Goal: Check status: Check status

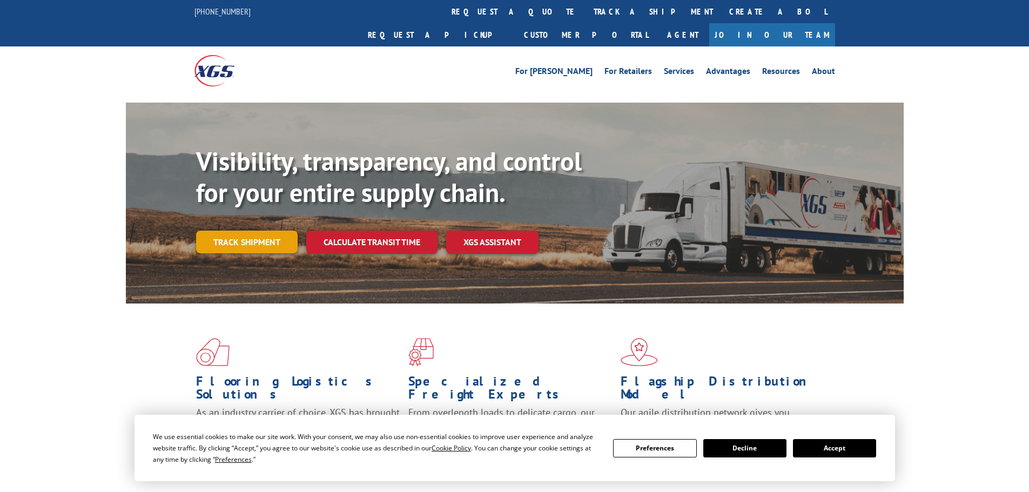
click at [243, 231] on link "Track shipment" at bounding box center [247, 242] width 102 height 23
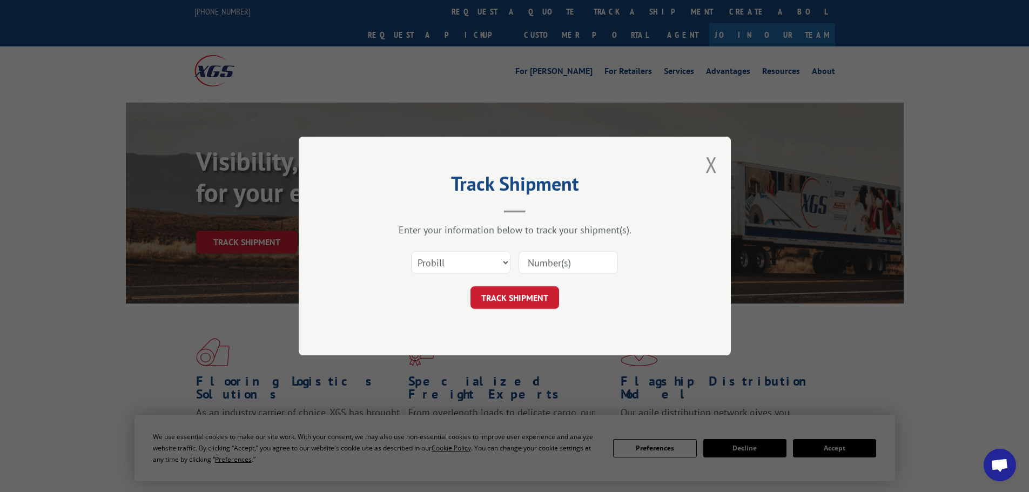
click at [553, 264] on input at bounding box center [568, 262] width 99 height 23
paste input "16331799"
type input "16331799"
click at [521, 300] on button "TRACK SHIPMENT" at bounding box center [515, 297] width 89 height 23
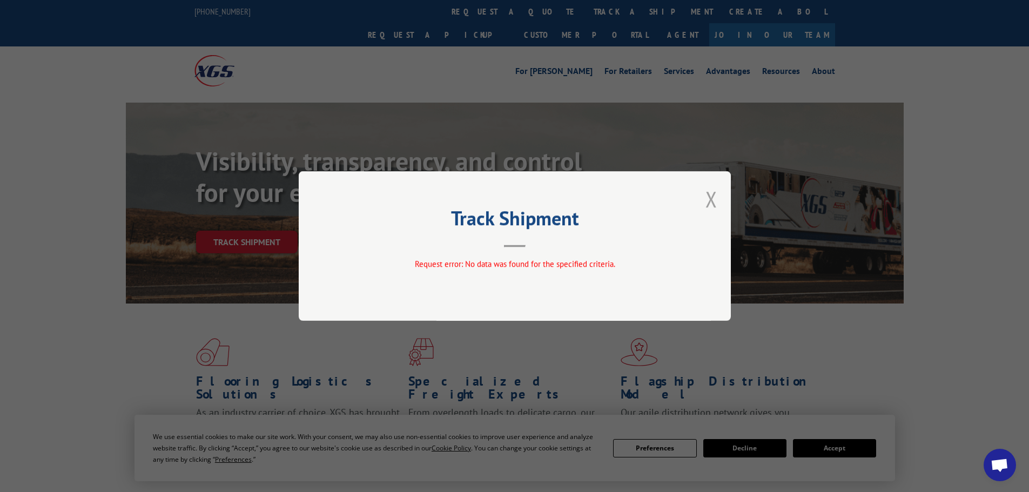
click at [711, 194] on button "Close modal" at bounding box center [712, 199] width 12 height 29
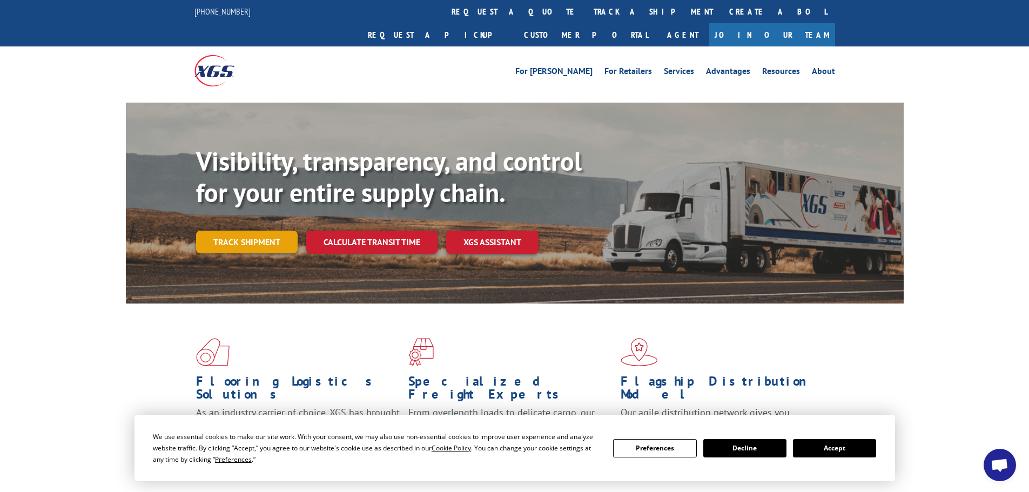
click at [224, 231] on link "Track shipment" at bounding box center [247, 242] width 102 height 23
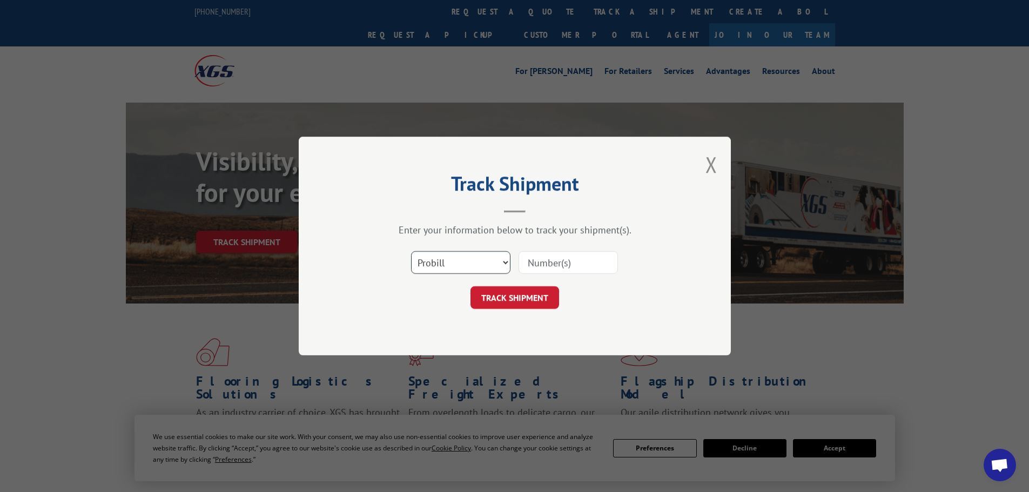
click at [473, 266] on select "Select category... Probill BOL PO" at bounding box center [460, 262] width 99 height 23
select select "bol"
click at [411, 251] on select "Select category... Probill BOL PO" at bounding box center [460, 262] width 99 height 23
click at [526, 260] on input at bounding box center [568, 262] width 99 height 23
paste input "5544215"
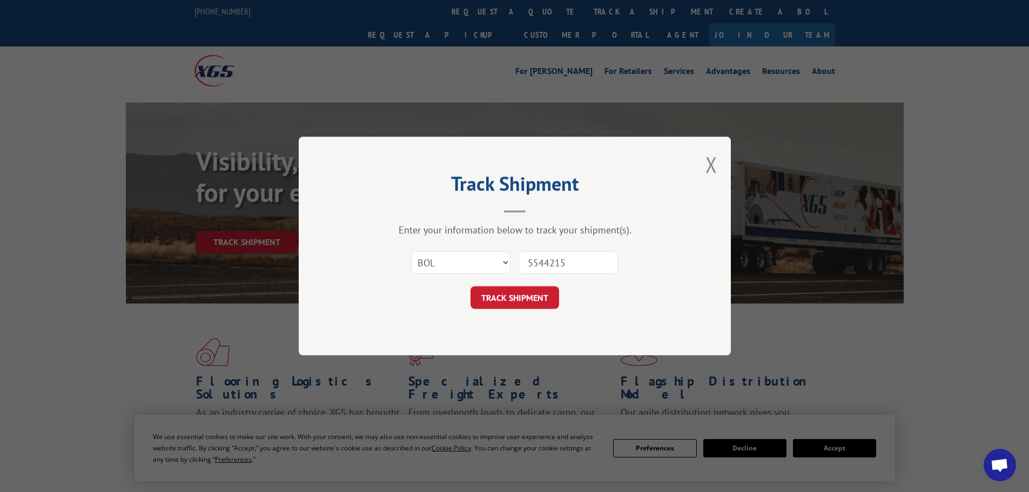
type input "5544215"
click at [471, 286] on button "TRACK SHIPMENT" at bounding box center [515, 297] width 89 height 23
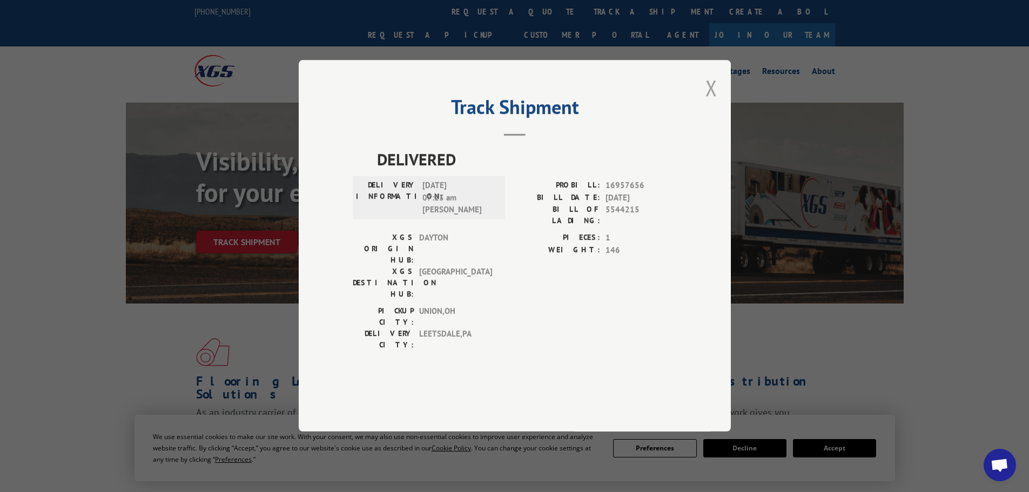
click at [708, 102] on button "Close modal" at bounding box center [712, 87] width 12 height 29
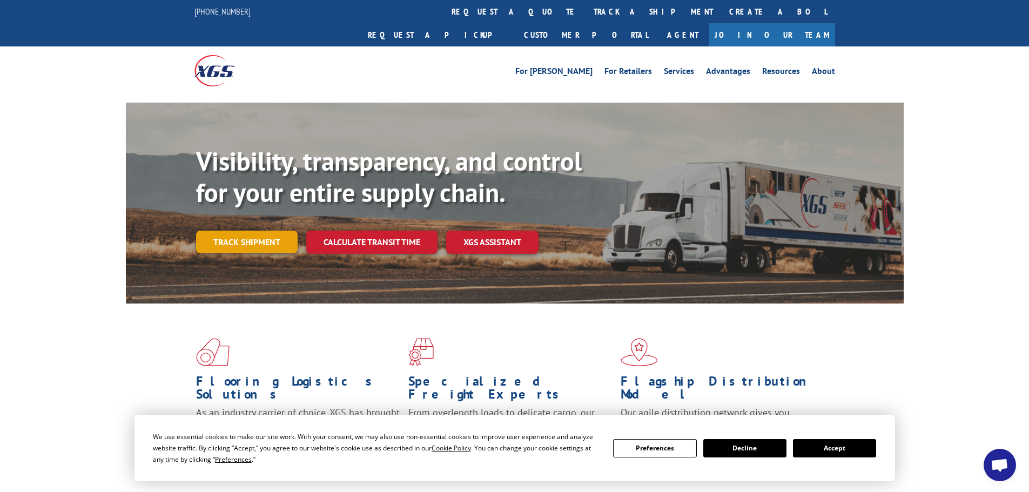
click at [229, 231] on link "Track shipment" at bounding box center [247, 242] width 102 height 23
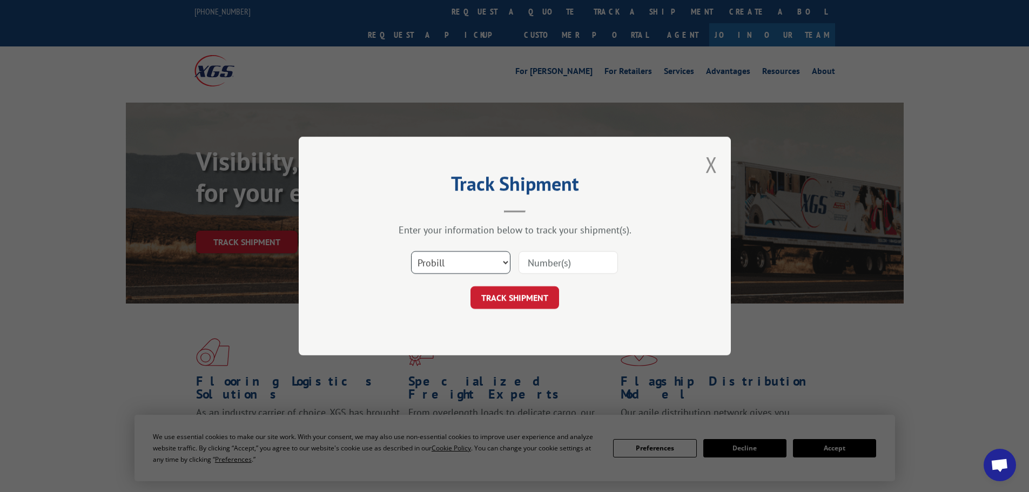
click at [446, 259] on select "Select category... Probill BOL PO" at bounding box center [460, 262] width 99 height 23
select select "po"
click at [411, 251] on select "Select category... Probill BOL PO" at bounding box center [460, 262] width 99 height 23
click at [561, 263] on input at bounding box center [568, 262] width 99 height 23
paste input "98513604"
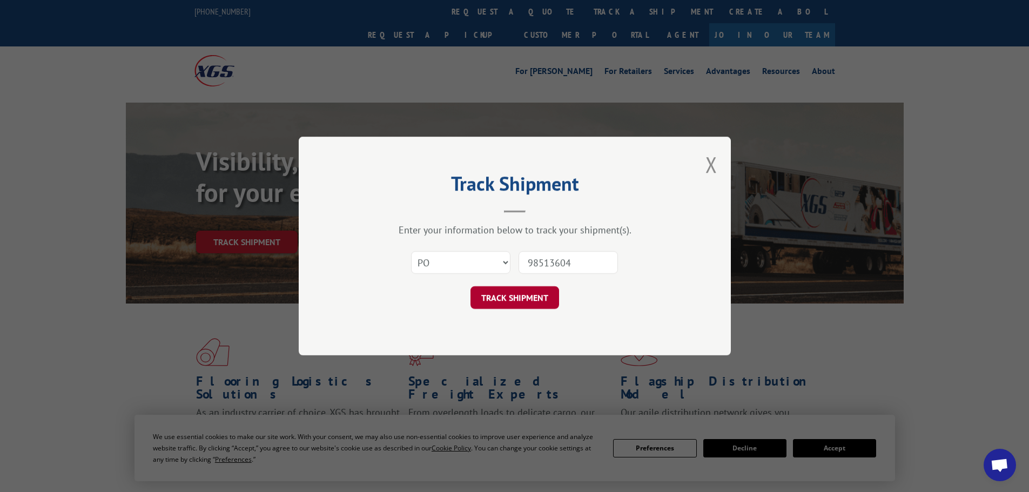
type input "98513604"
click at [516, 300] on button "TRACK SHIPMENT" at bounding box center [515, 297] width 89 height 23
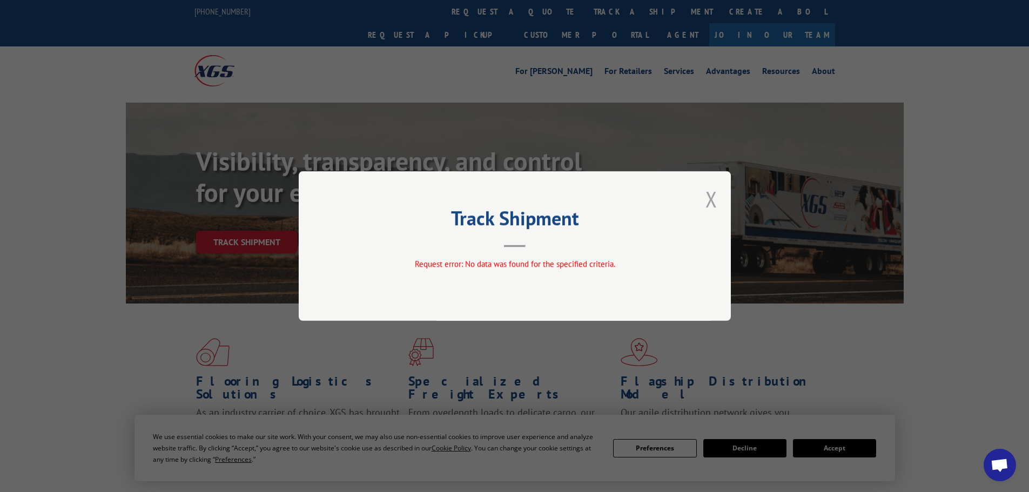
click at [714, 199] on button "Close modal" at bounding box center [712, 199] width 12 height 29
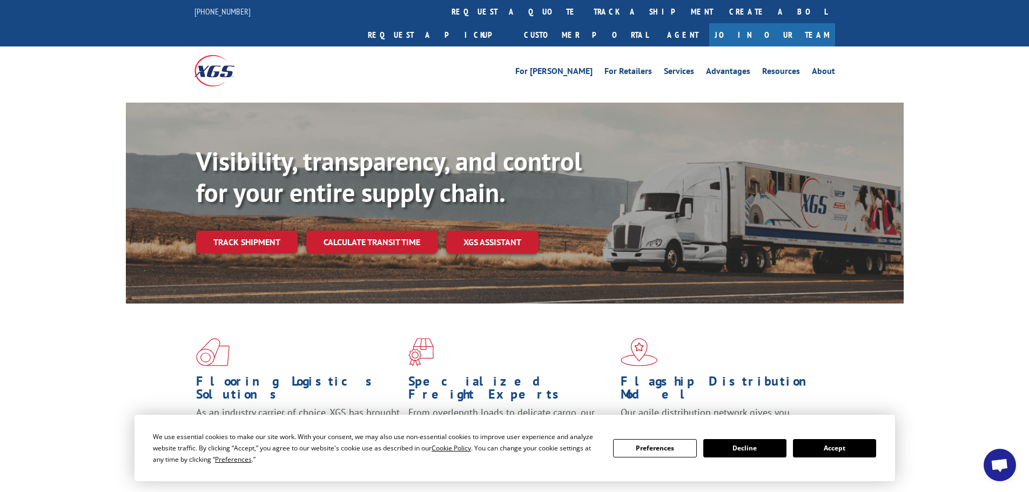
click at [827, 445] on button "Accept" at bounding box center [834, 448] width 83 height 18
